Goal: Check status: Check status

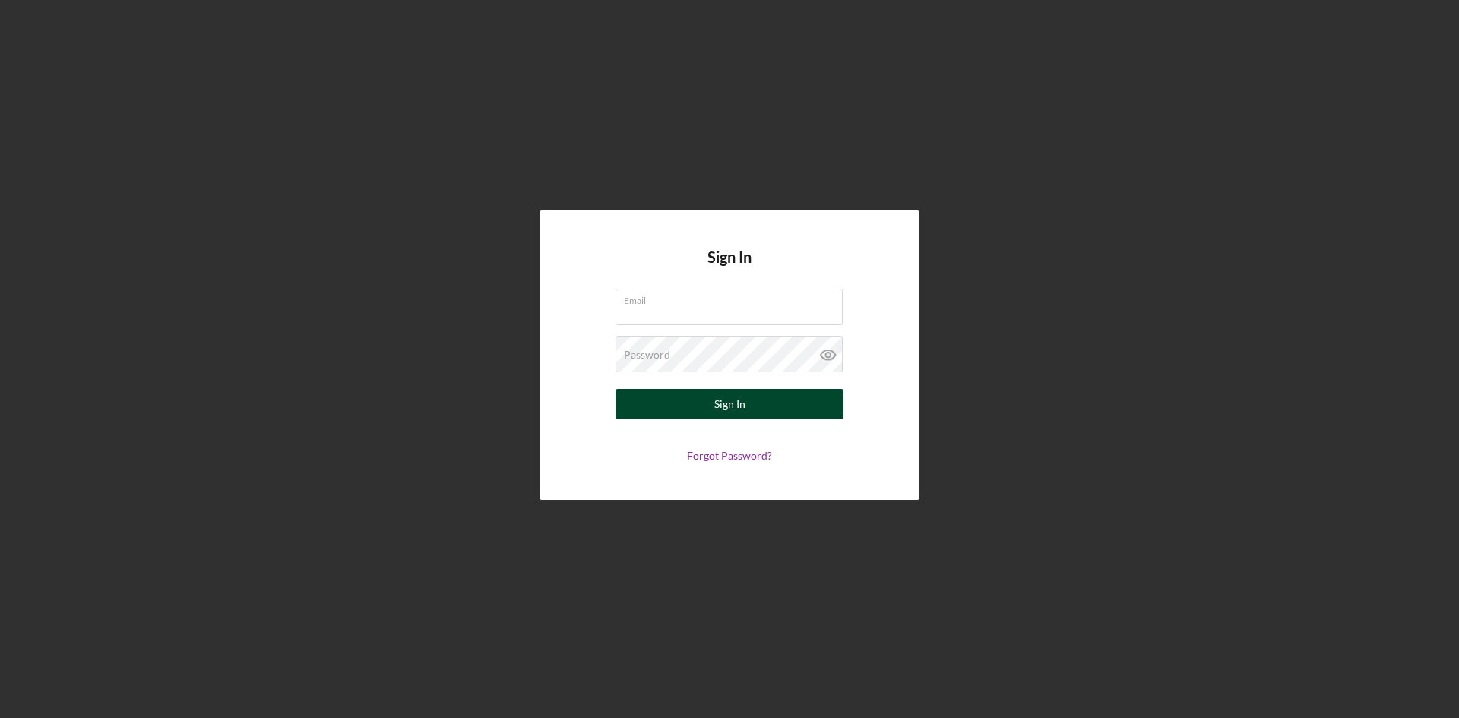
type input "[EMAIL_ADDRESS][DOMAIN_NAME]"
click at [728, 399] on div "Sign In" at bounding box center [729, 404] width 31 height 30
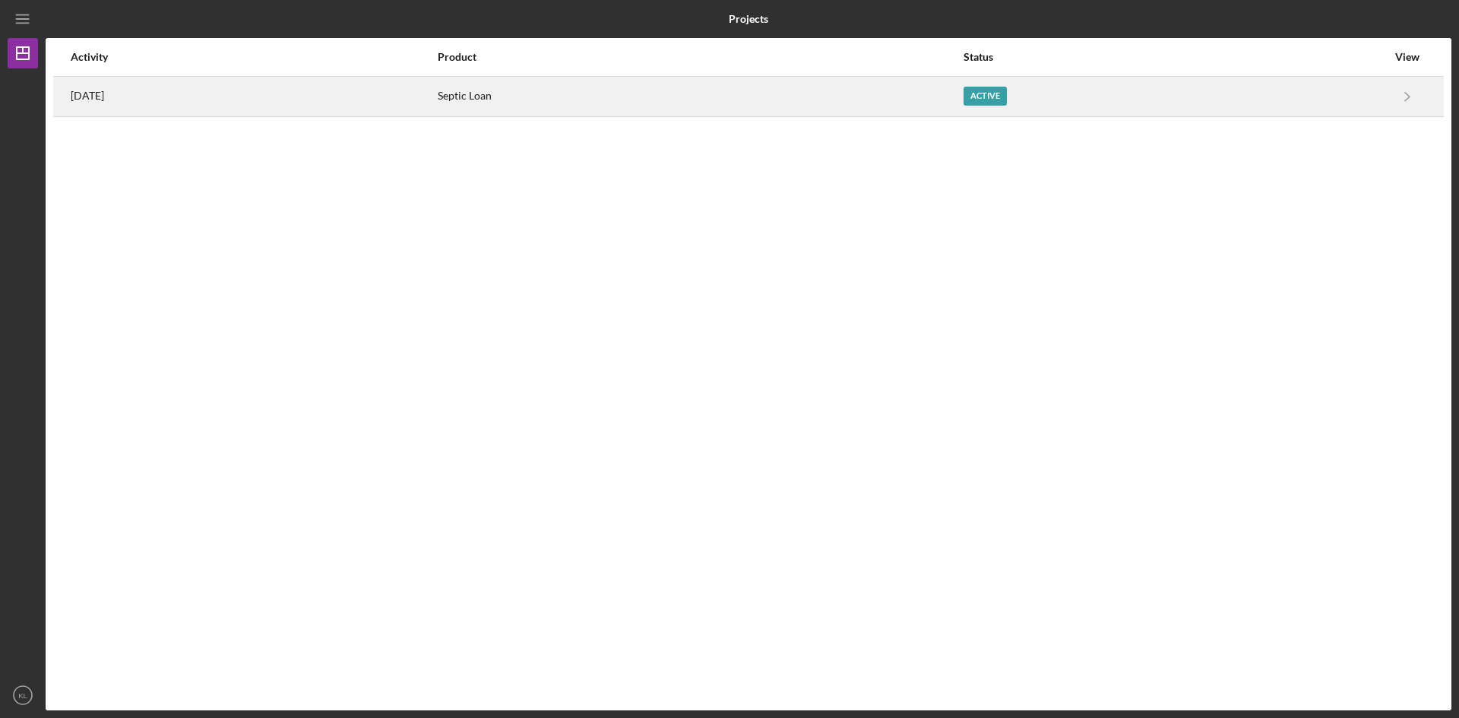
click at [1007, 97] on div "Active" at bounding box center [984, 96] width 43 height 19
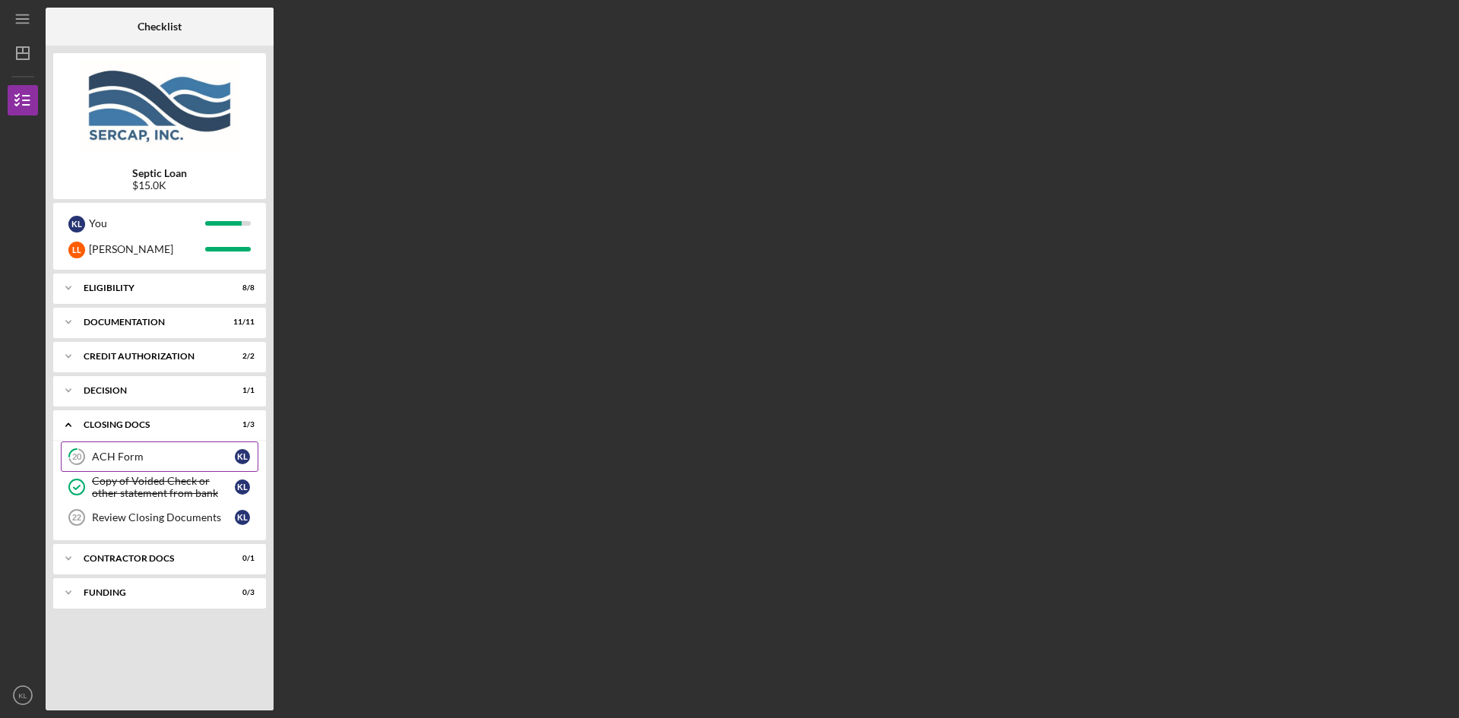
click at [122, 460] on div "ACH Form" at bounding box center [163, 457] width 143 height 12
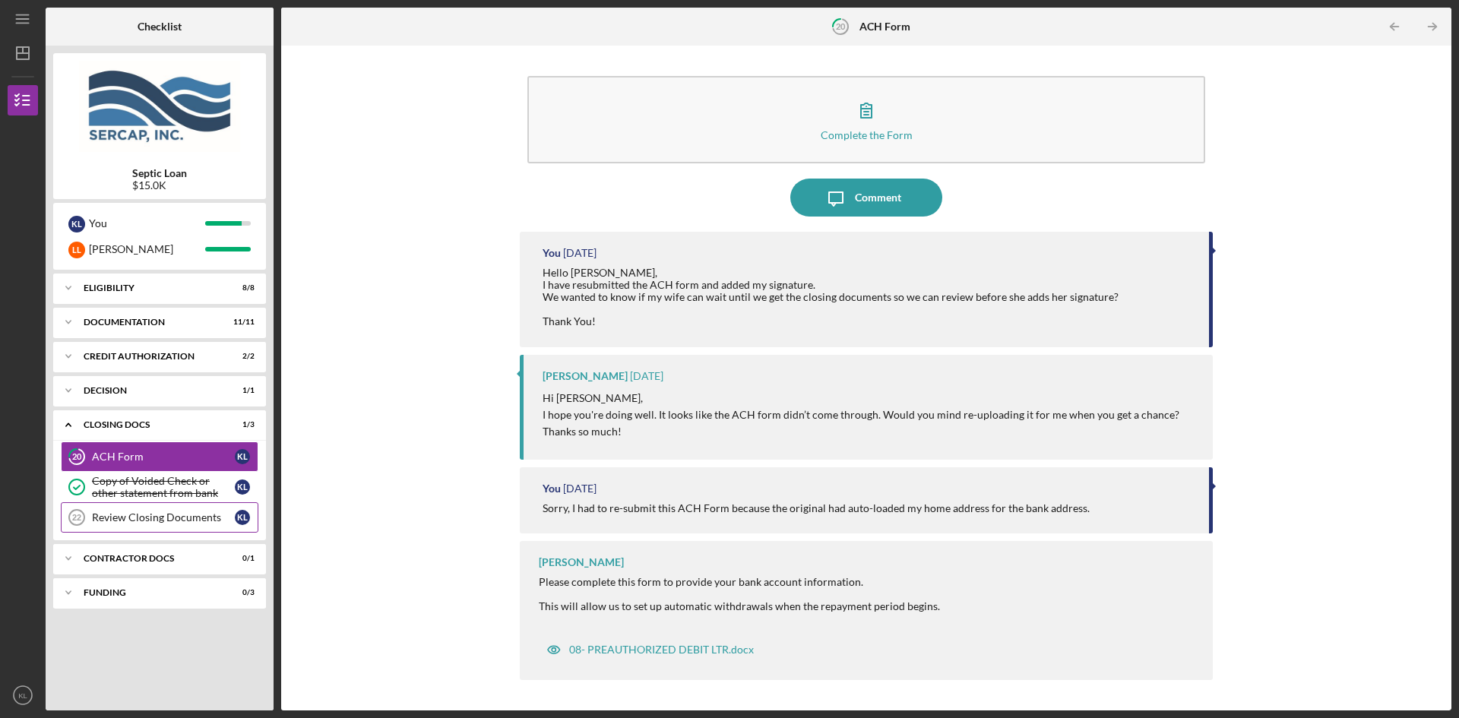
click at [120, 514] on div "Review Closing Documents" at bounding box center [163, 517] width 143 height 12
